Goal: Task Accomplishment & Management: Manage account settings

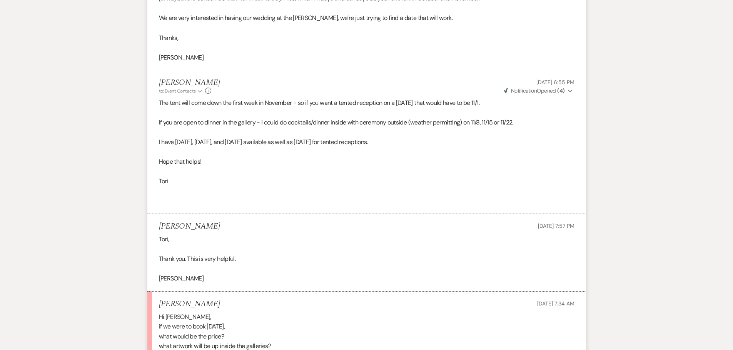
scroll to position [846, 0]
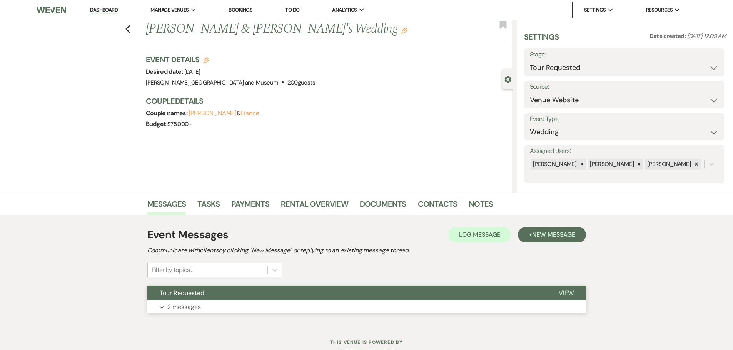
click at [201, 298] on button "Tour Requested" at bounding box center [346, 293] width 399 height 15
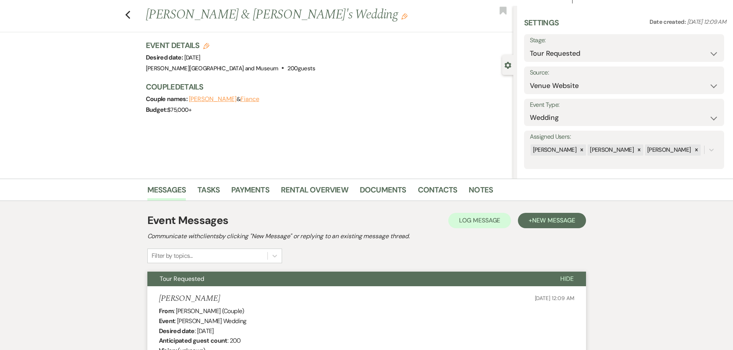
scroll to position [13, 0]
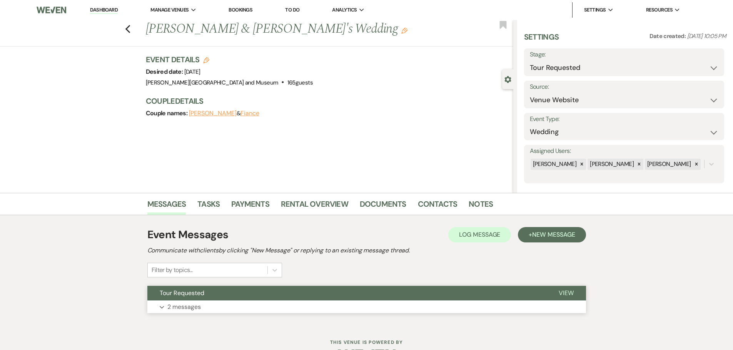
click at [209, 298] on button "Tour Requested" at bounding box center [346, 293] width 399 height 15
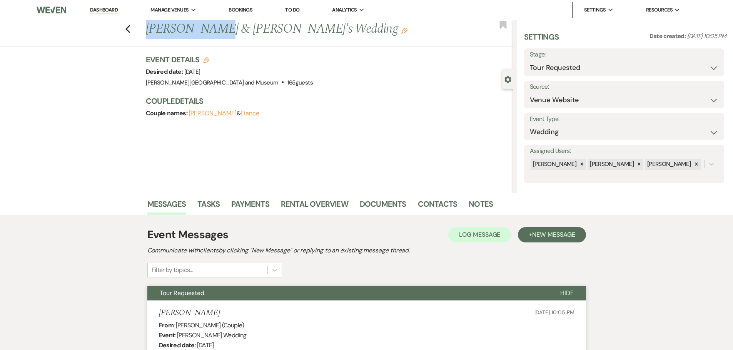
drag, startPoint x: 147, startPoint y: 26, endPoint x: 212, endPoint y: 25, distance: 65.0
click at [212, 25] on div "Previous Greg Calabro & Fiance's Wedding Edit" at bounding box center [327, 29] width 371 height 18
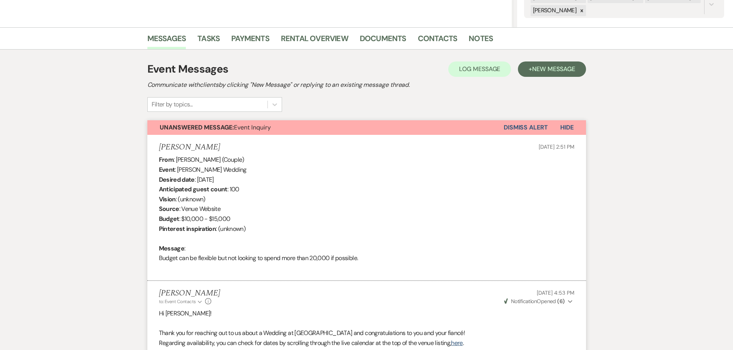
scroll to position [166, 0]
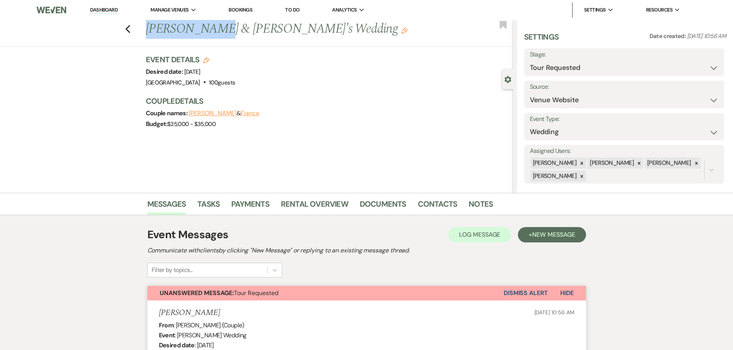
drag, startPoint x: 147, startPoint y: 25, endPoint x: 226, endPoint y: 25, distance: 79.6
click at [226, 25] on div "Previous Emma Hodgdon & Fiance's Wedding Edit" at bounding box center [327, 29] width 371 height 18
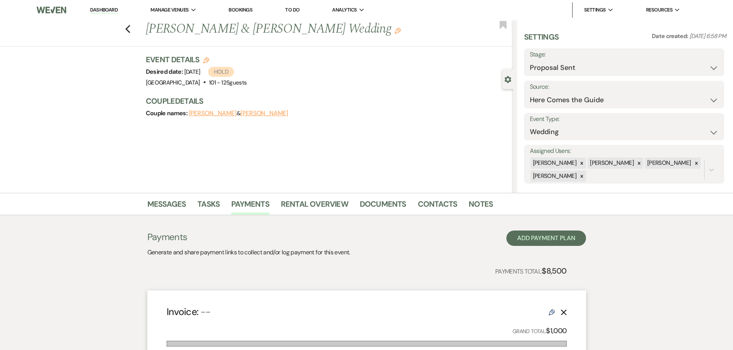
click at [231, 151] on div "Previous [PERSON_NAME] & [PERSON_NAME] Wedding Edit Bookmark Gear Settings Sett…" at bounding box center [256, 106] width 513 height 173
click at [365, 205] on link "Documents" at bounding box center [383, 206] width 47 height 17
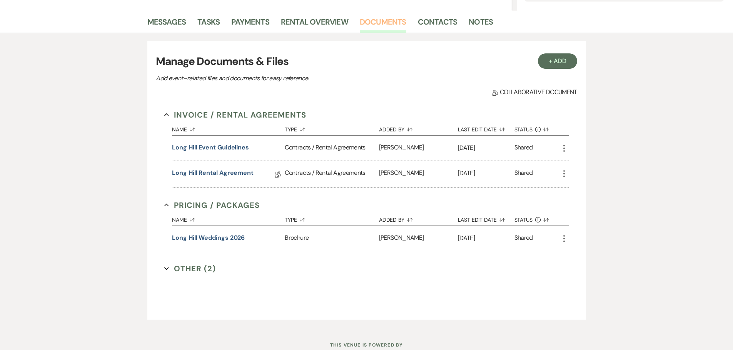
scroll to position [192, 0]
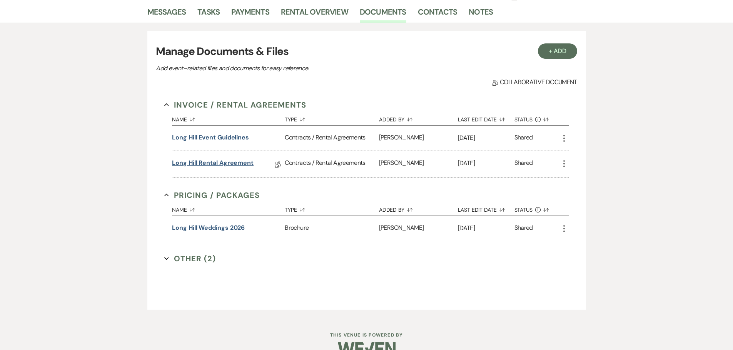
click at [213, 162] on link "Long Hill Rental Agreement" at bounding box center [213, 164] width 82 height 12
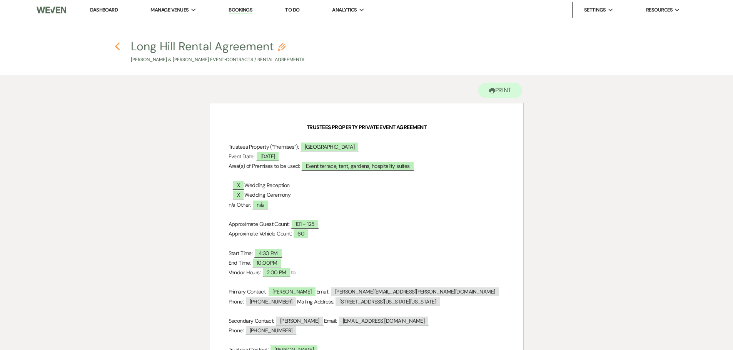
click at [115, 46] on icon "Previous" at bounding box center [118, 46] width 6 height 9
select select "6"
select select "4"
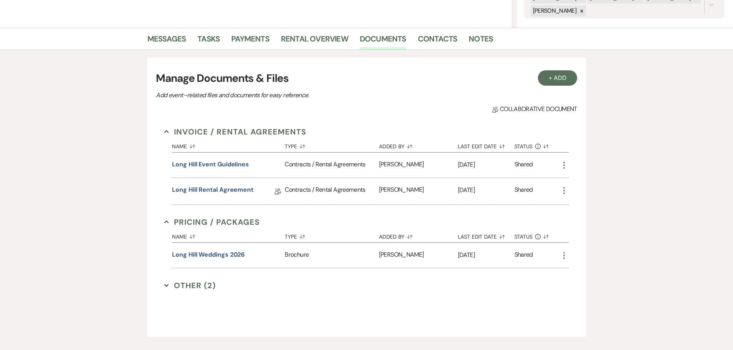
scroll to position [115, 0]
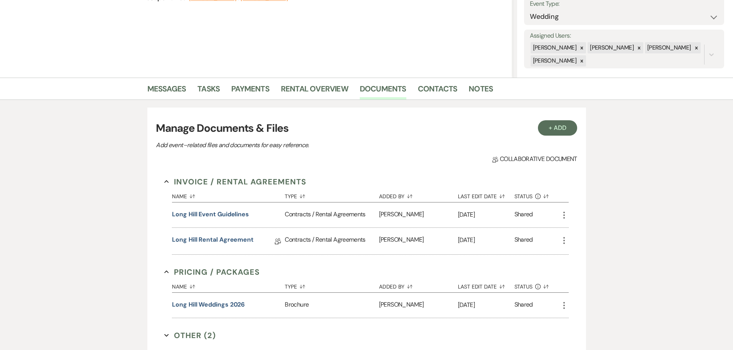
click at [319, 131] on h3 "Manage Documents & Files" at bounding box center [366, 128] width 421 height 16
click at [214, 237] on link "Long Hill Rental Agreement" at bounding box center [213, 241] width 82 height 12
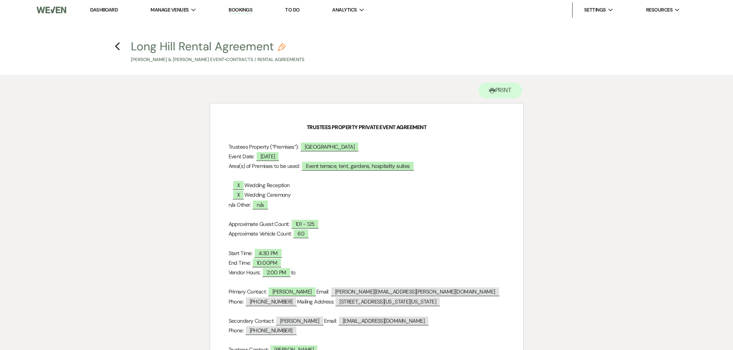
scroll to position [115, 0]
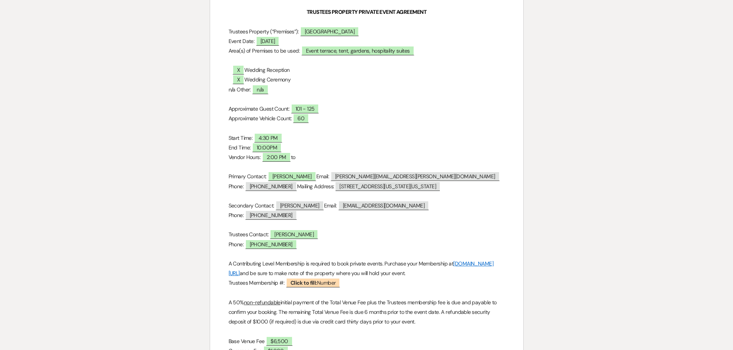
select select "6"
select select "4"
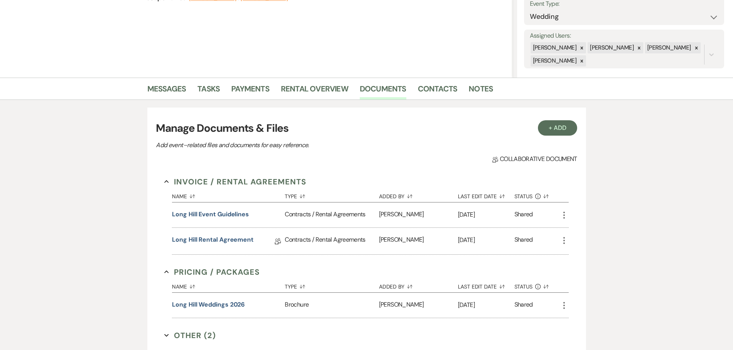
click at [56, 248] on div "Messages Tasks Payments Rental Overview Documents Contacts Notes + Add Manage D…" at bounding box center [366, 236] width 733 height 317
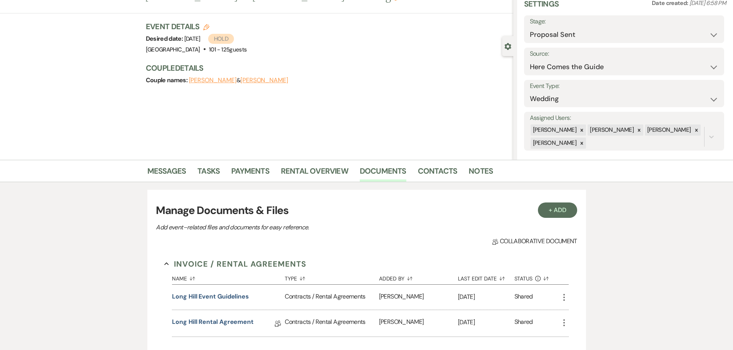
scroll to position [0, 0]
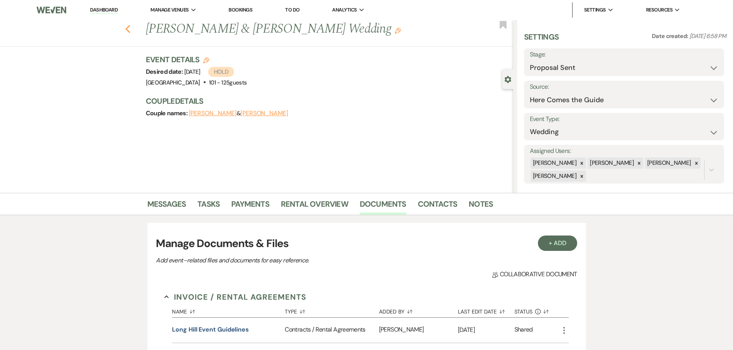
click at [130, 29] on use "button" at bounding box center [127, 29] width 5 height 8
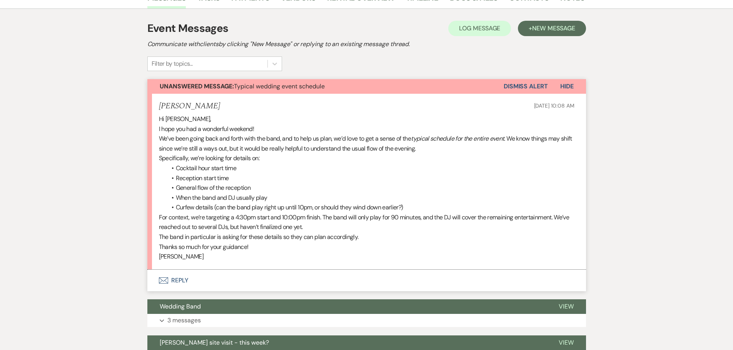
scroll to position [142, 0]
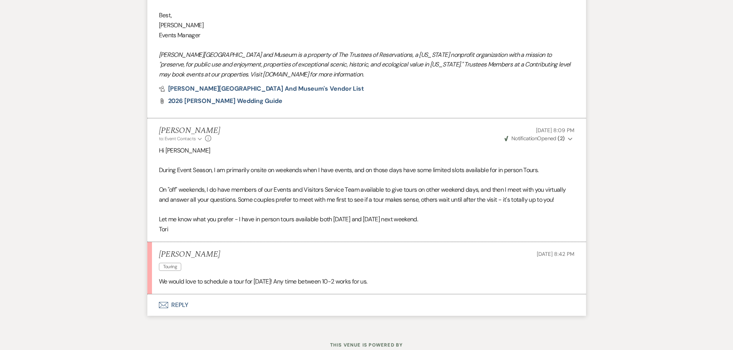
scroll to position [766, 0]
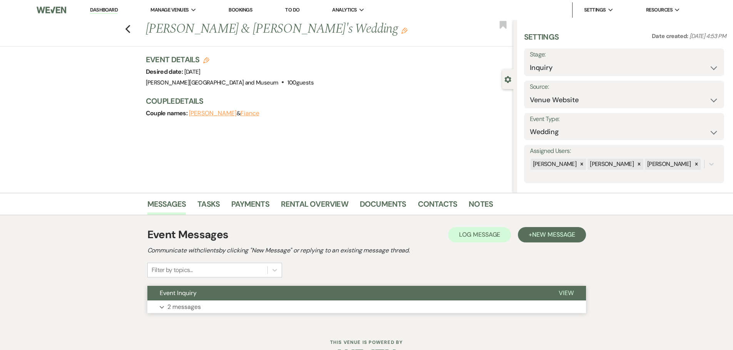
click at [210, 299] on button "Event Inquiry" at bounding box center [346, 293] width 399 height 15
click at [225, 297] on button "Event Inquiry" at bounding box center [346, 293] width 399 height 15
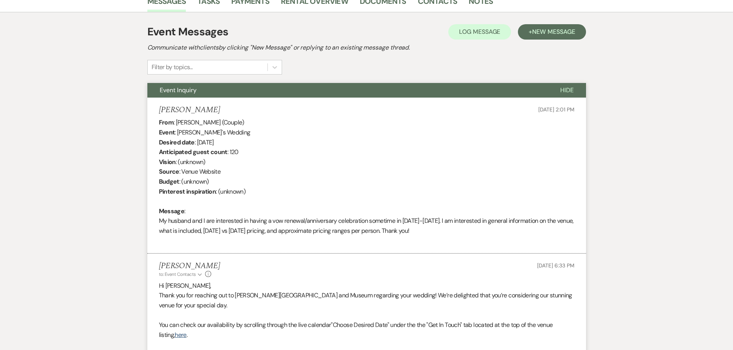
scroll to position [203, 0]
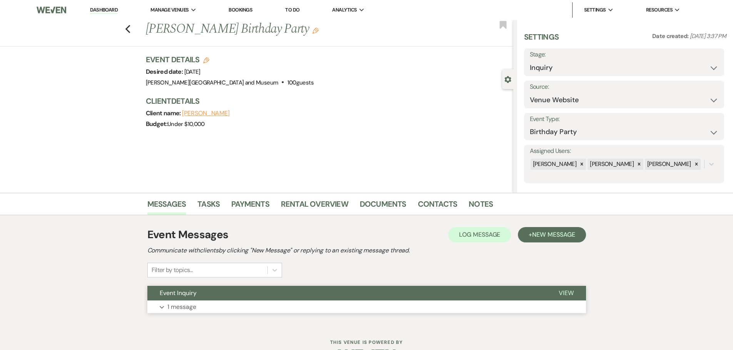
click at [183, 308] on p "1 message" at bounding box center [181, 307] width 29 height 10
